Goal: Information Seeking & Learning: Learn about a topic

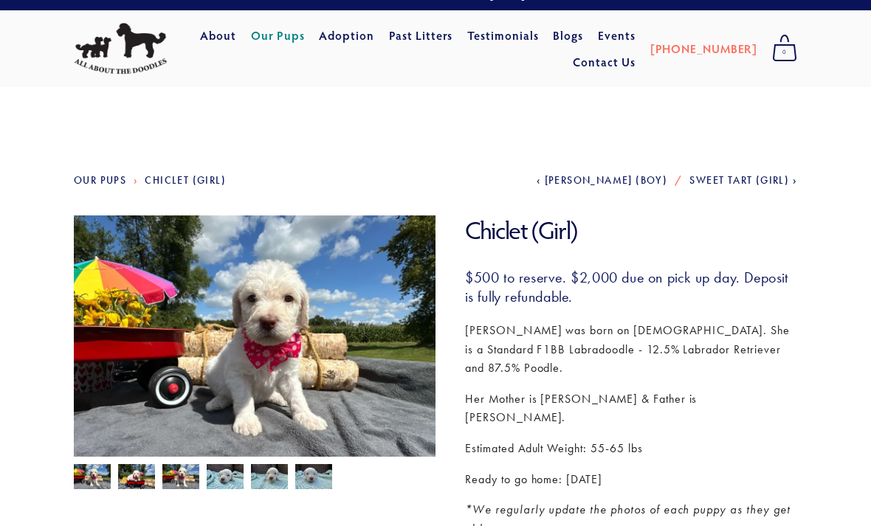
scroll to position [21, 0]
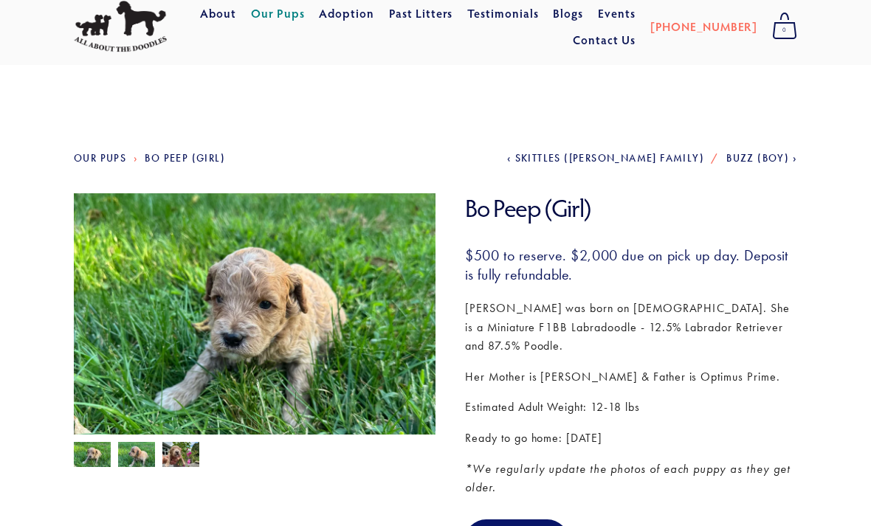
scroll to position [24, 0]
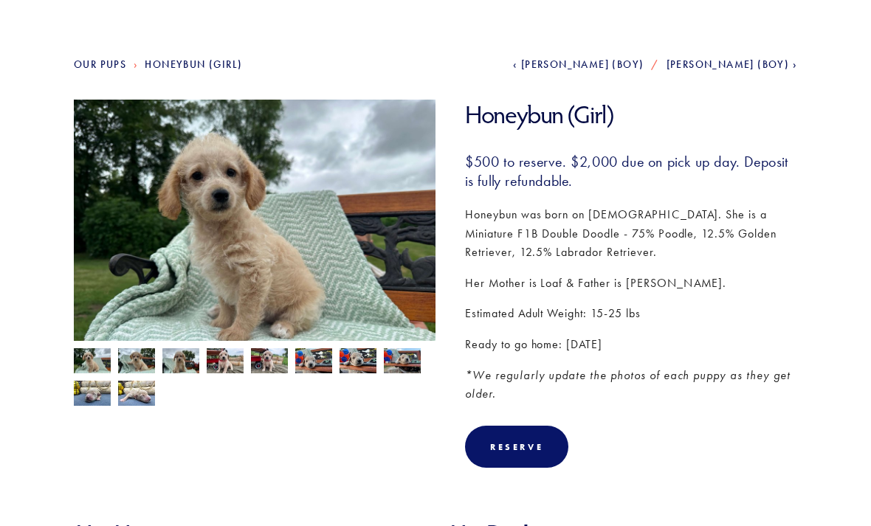
scroll to position [132, 0]
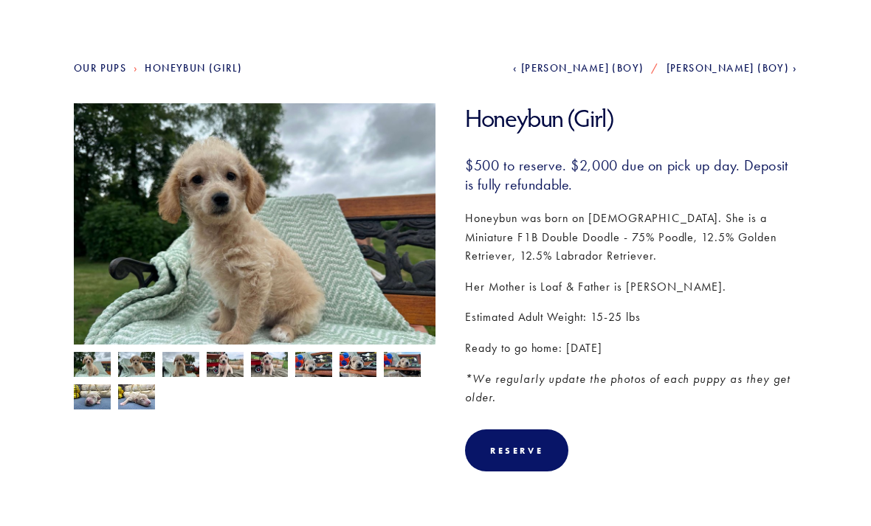
click at [148, 394] on img at bounding box center [136, 398] width 37 height 28
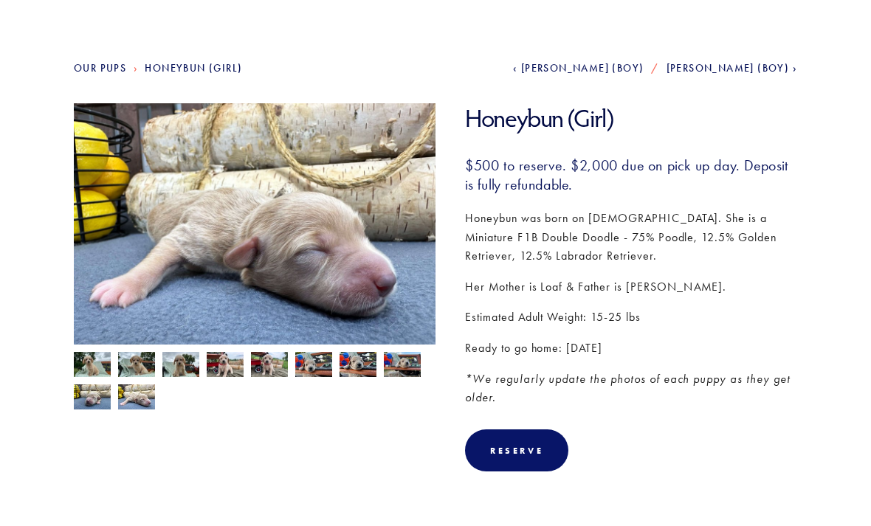
click at [92, 394] on img at bounding box center [92, 397] width 37 height 28
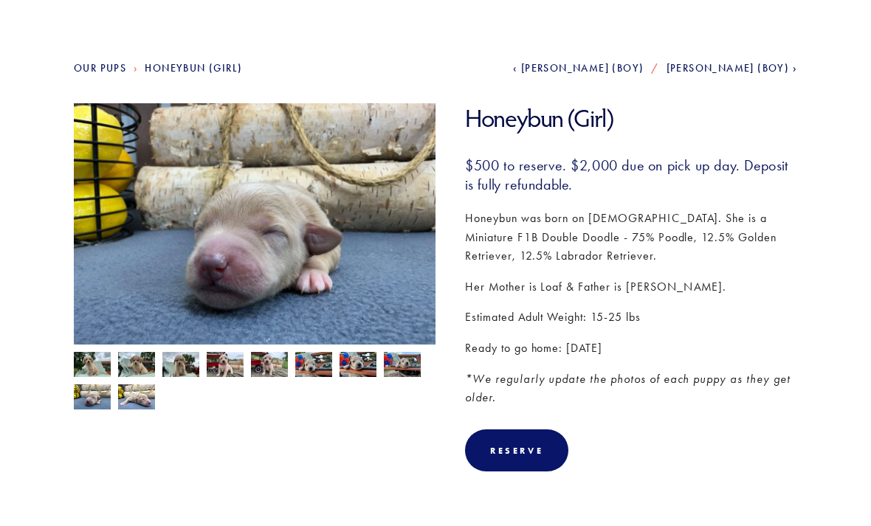
click at [409, 347] on img at bounding box center [255, 225] width 362 height 272
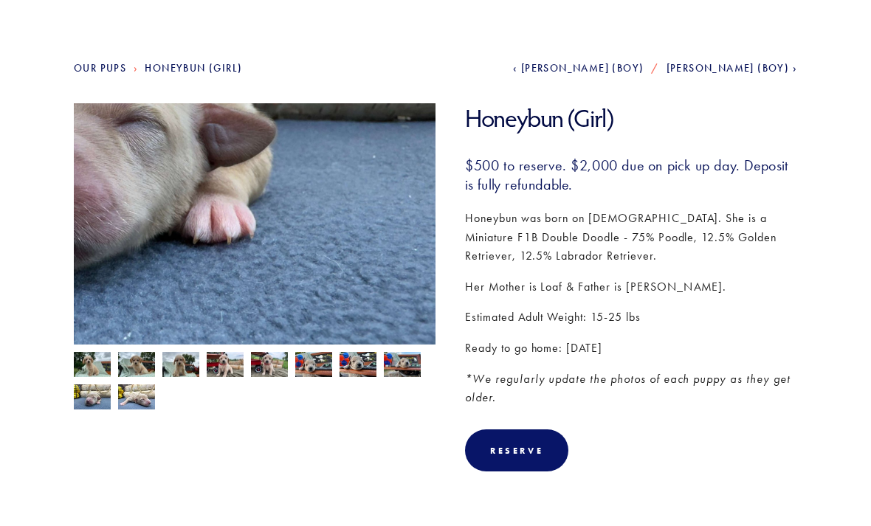
click at [404, 374] on img at bounding box center [402, 366] width 37 height 28
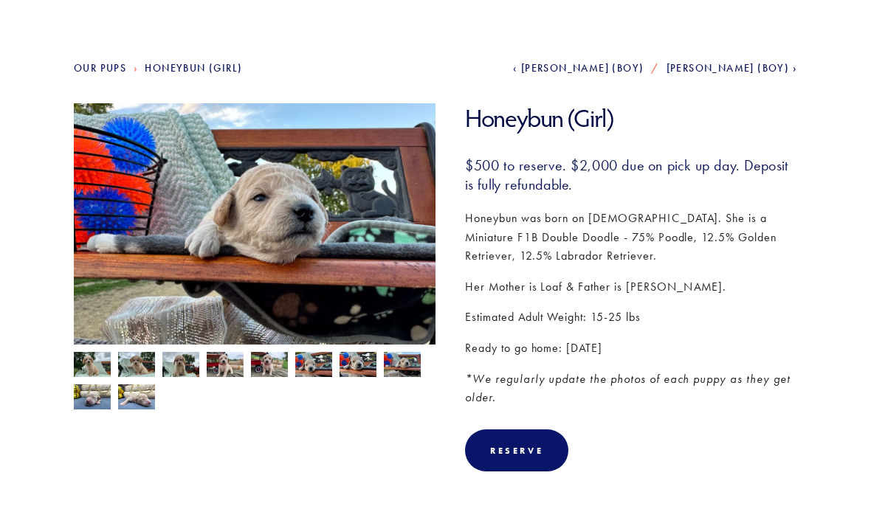
click at [359, 371] on img at bounding box center [358, 365] width 37 height 28
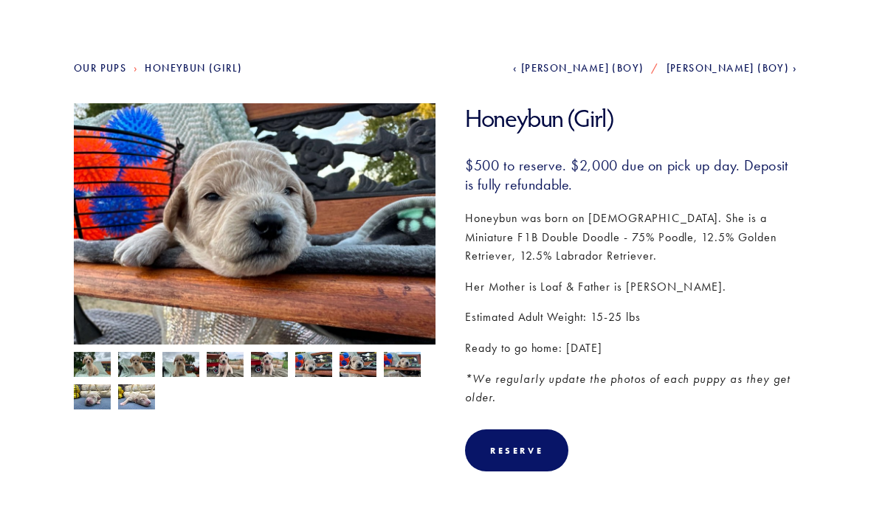
click at [272, 359] on img at bounding box center [269, 366] width 37 height 28
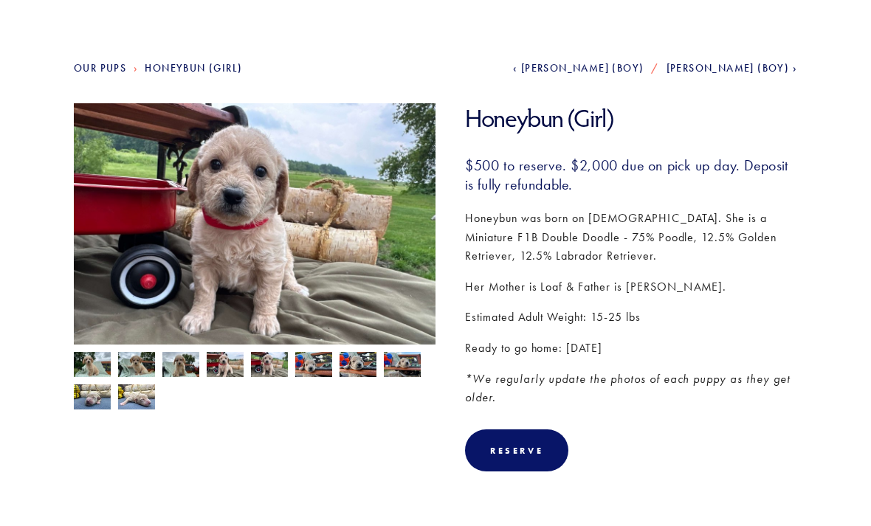
click at [228, 368] on img at bounding box center [225, 366] width 37 height 28
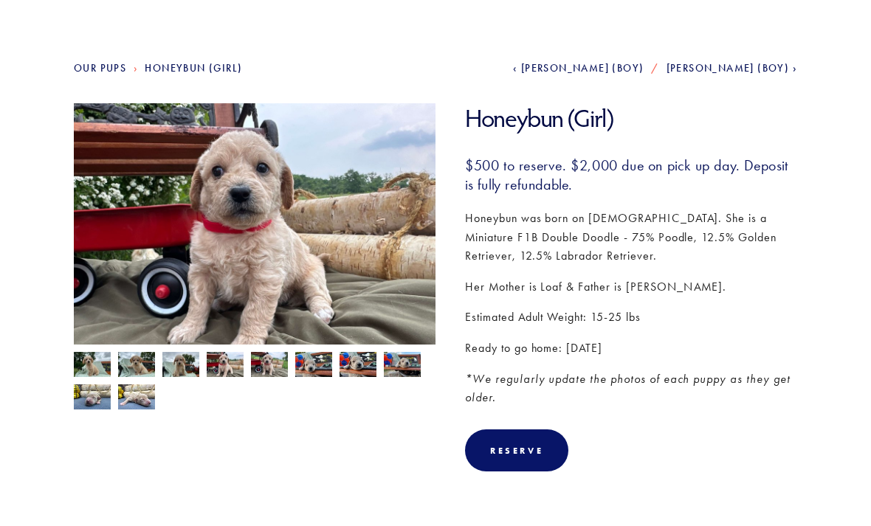
click at [188, 369] on img at bounding box center [180, 366] width 37 height 28
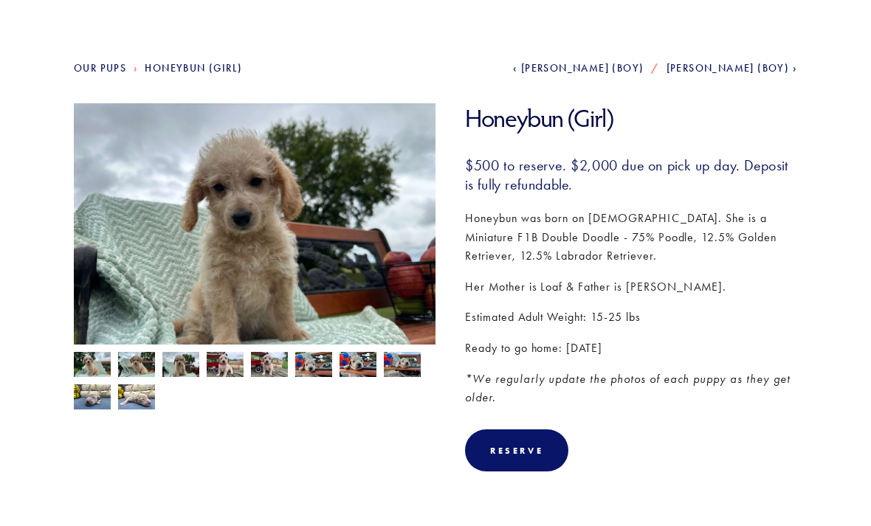
click at [143, 380] on img at bounding box center [136, 366] width 37 height 28
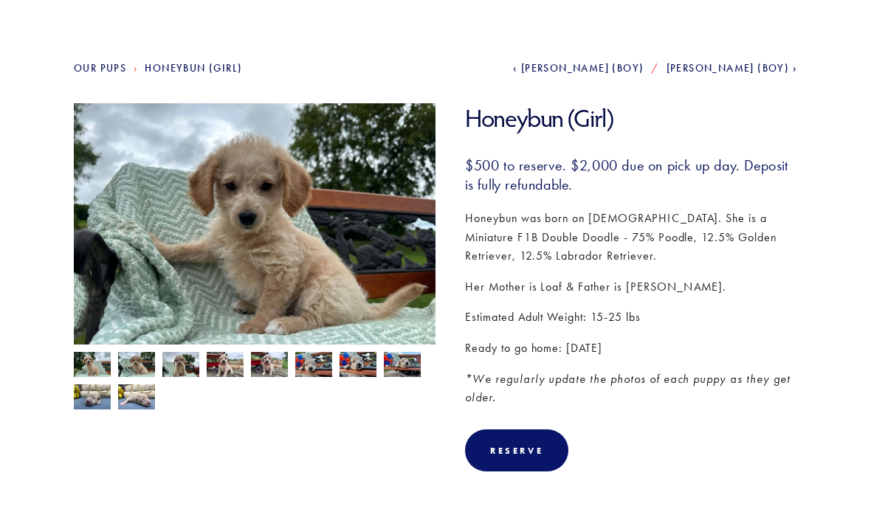
click at [109, 365] on img at bounding box center [92, 366] width 37 height 28
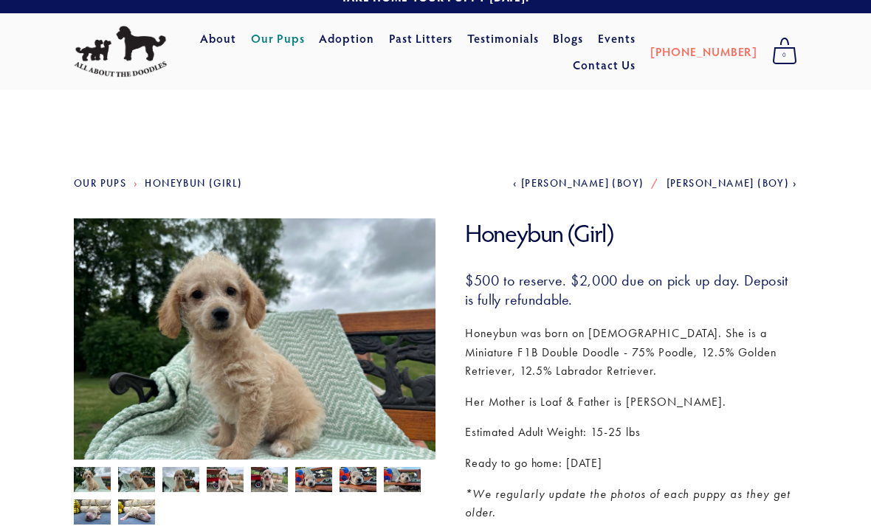
scroll to position [0, 0]
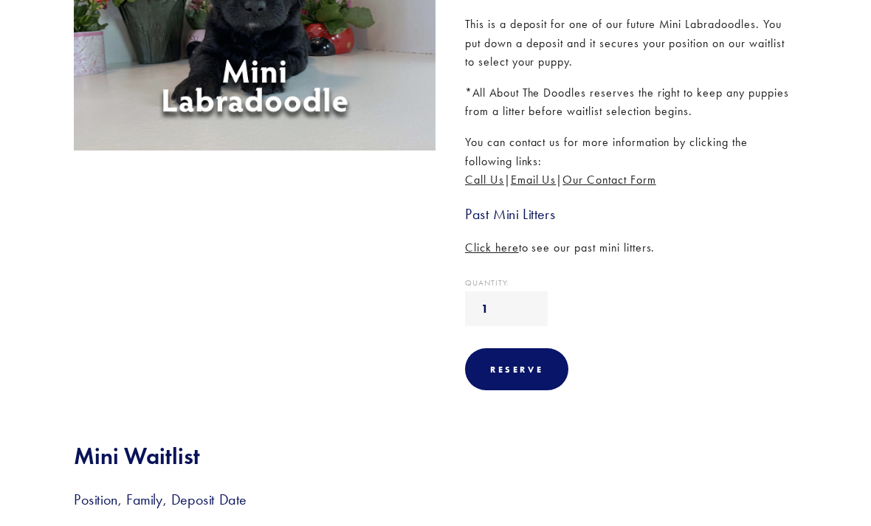
scroll to position [284, 0]
